Goal: Use online tool/utility: Utilize a website feature to perform a specific function

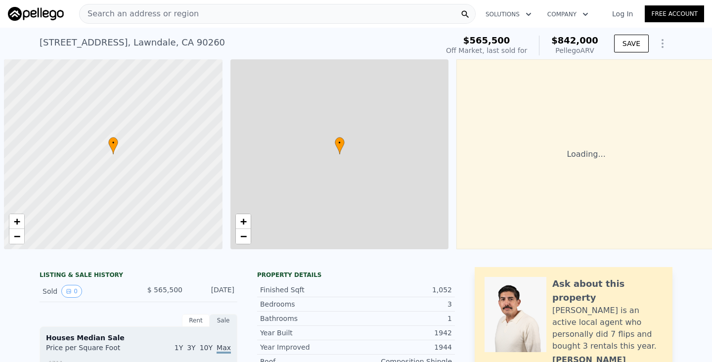
scroll to position [0, 4]
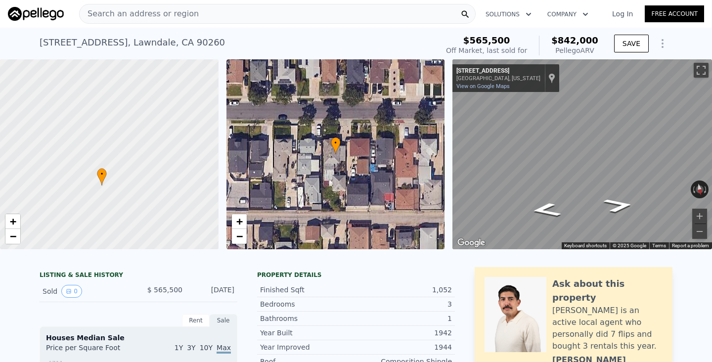
drag, startPoint x: 135, startPoint y: 179, endPoint x: 127, endPoint y: 212, distance: 34.0
click at [127, 211] on div at bounding box center [109, 155] width 262 height 228
click at [441, 154] on div "• + − • + − ← Move left → Move right ↑ Move up ↓ Move down + Zoom in - Zoom out…" at bounding box center [356, 154] width 712 height 190
click at [428, 133] on div "• + − • + − ← Move left → Move right ↑ Move up ↓ Move down + Zoom in - Zoom out…" at bounding box center [356, 154] width 712 height 190
drag, startPoint x: 142, startPoint y: 142, endPoint x: 0, endPoint y: 89, distance: 152.2
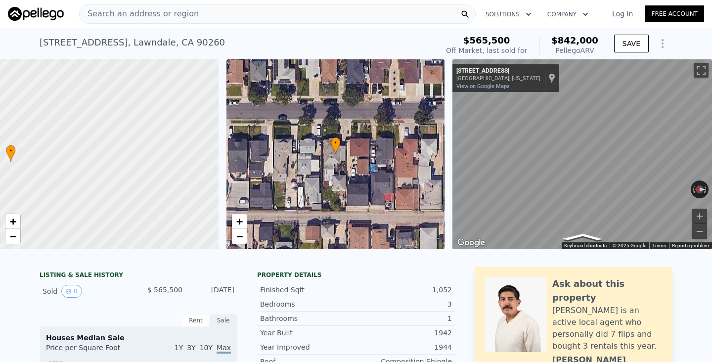
click at [0, 89] on div at bounding box center [101, 151] width 262 height 228
drag, startPoint x: 130, startPoint y: 110, endPoint x: 16, endPoint y: 228, distance: 164.1
click at [17, 228] on div "• + −" at bounding box center [109, 154] width 219 height 190
drag, startPoint x: 132, startPoint y: 116, endPoint x: 159, endPoint y: 172, distance: 62.0
click at [159, 170] on div at bounding box center [115, 155] width 262 height 228
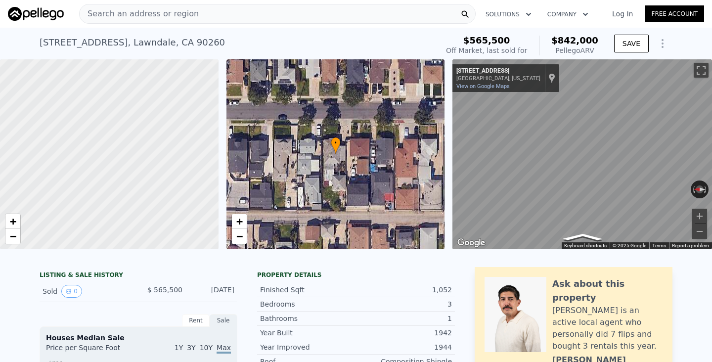
drag, startPoint x: 66, startPoint y: 187, endPoint x: 119, endPoint y: 169, distance: 56.0
click at [120, 169] on div at bounding box center [110, 154] width 262 height 228
drag, startPoint x: 166, startPoint y: 169, endPoint x: 52, endPoint y: 192, distance: 116.1
click at [52, 192] on div at bounding box center [109, 155] width 262 height 228
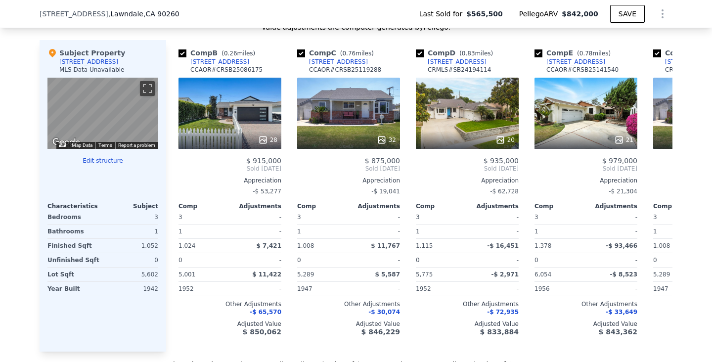
scroll to position [0, 116]
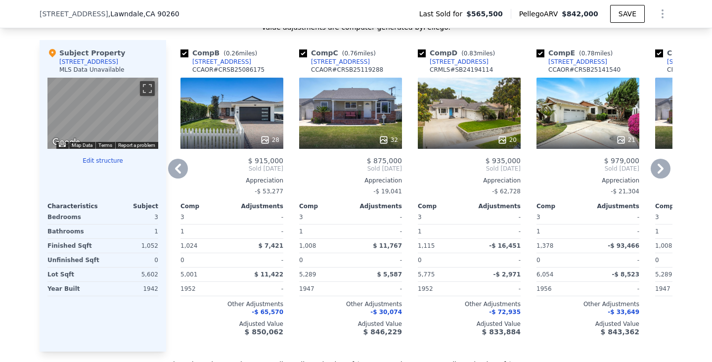
click at [246, 121] on div "28" at bounding box center [232, 113] width 103 height 71
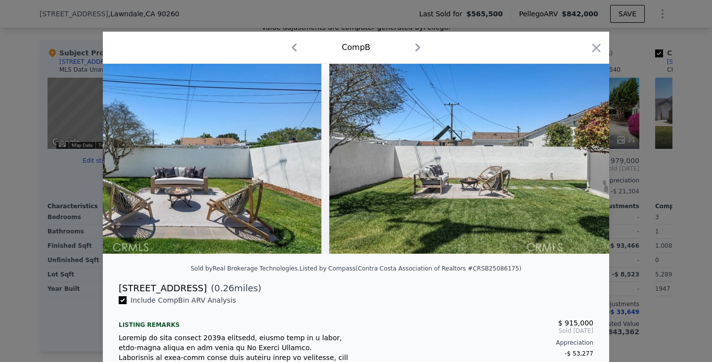
scroll to position [0, 7679]
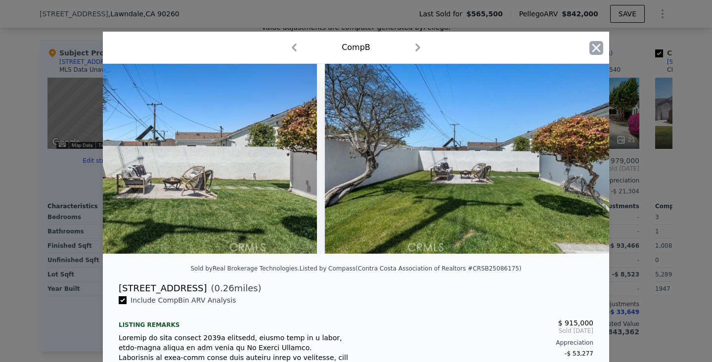
click at [590, 43] on icon "button" at bounding box center [597, 48] width 14 height 14
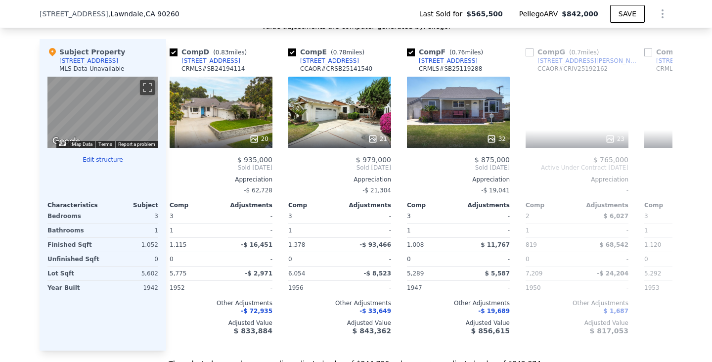
scroll to position [0, 363]
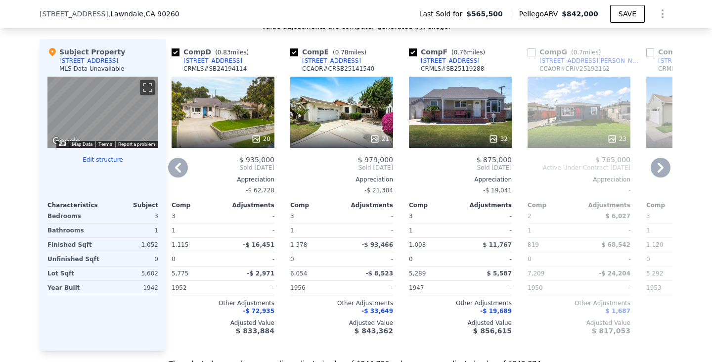
click at [227, 119] on div "20" at bounding box center [223, 112] width 103 height 71
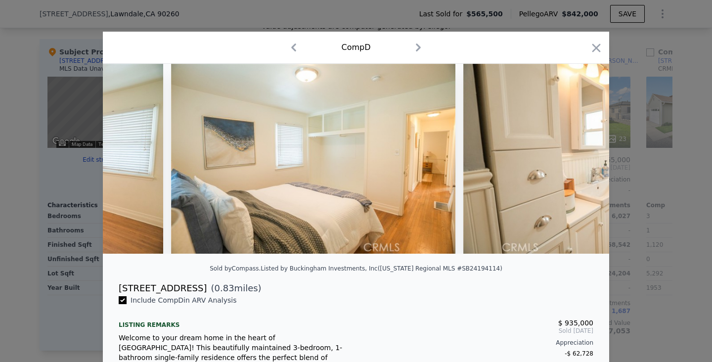
scroll to position [0, 3701]
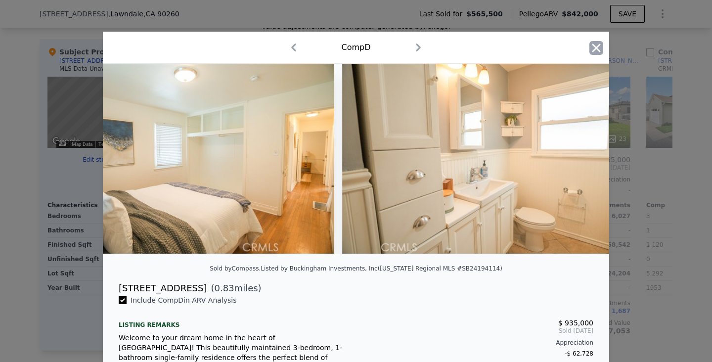
click at [599, 46] on icon "button" at bounding box center [597, 48] width 8 height 8
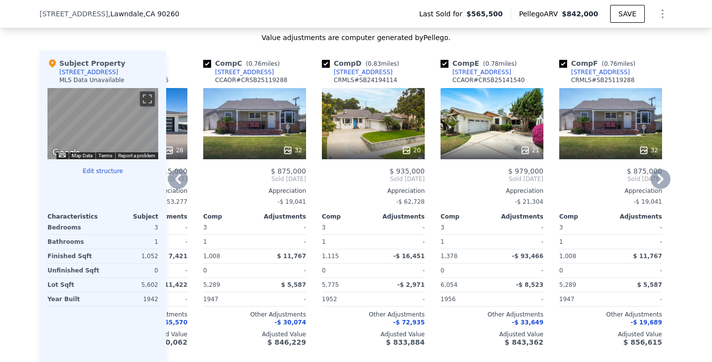
scroll to position [939, 0]
